Goal: Find specific page/section: Find specific page/section

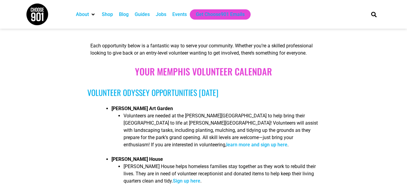
scroll to position [301, 0]
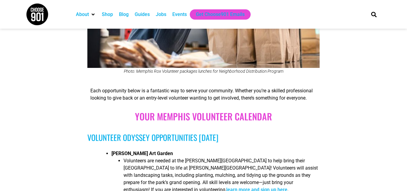
click at [180, 11] on div "Events" at bounding box center [179, 14] width 14 height 7
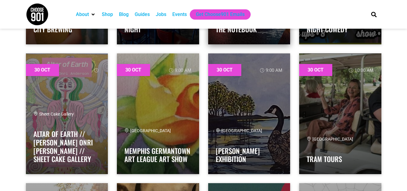
scroll to position [15616, 0]
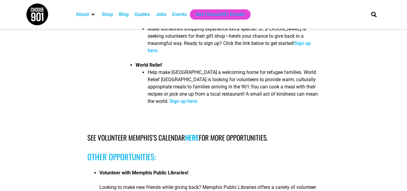
scroll to position [1176, 0]
